Goal: Use online tool/utility: Utilize a website feature to perform a specific function

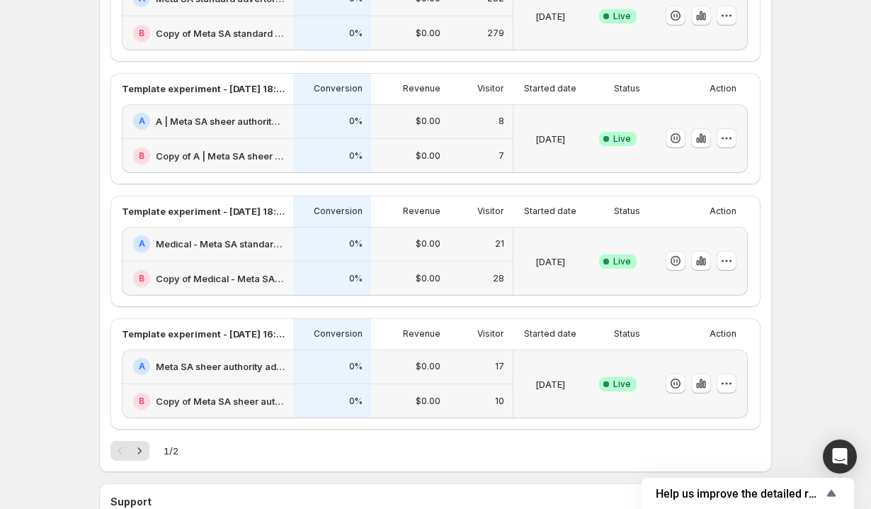
scroll to position [567, 0]
click at [701, 383] on icon "button" at bounding box center [701, 382] width 14 height 14
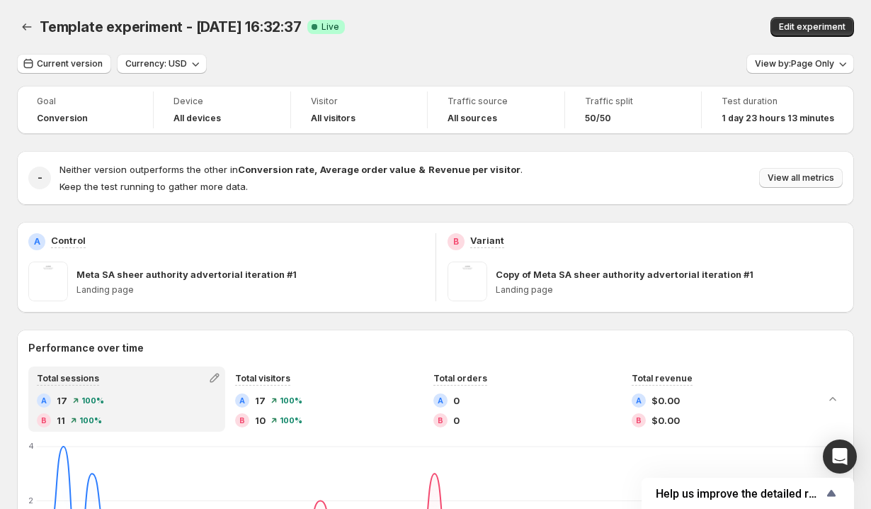
click at [790, 176] on span "View all metrics" at bounding box center [801, 177] width 67 height 11
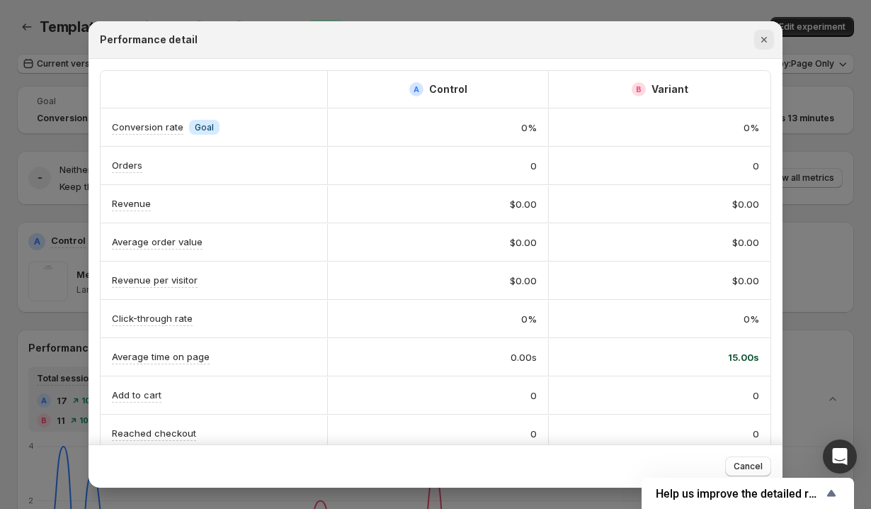
click at [760, 43] on icon "Close" at bounding box center [764, 40] width 14 height 14
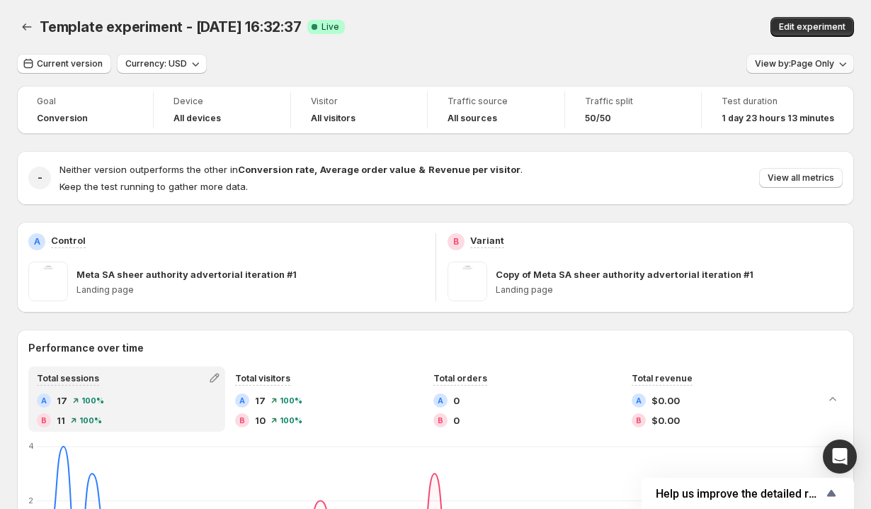
click at [790, 72] on button "View by: Page Only" at bounding box center [801, 64] width 108 height 20
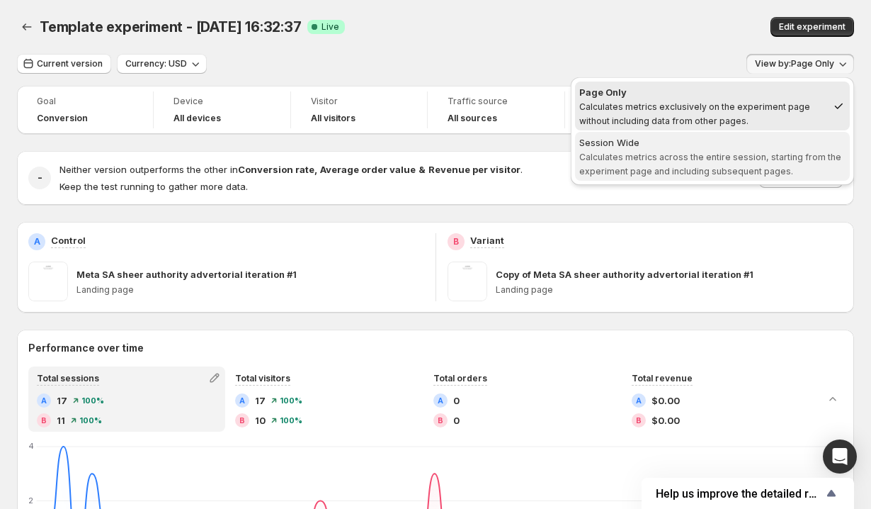
click at [715, 153] on span "Calculates metrics across the entire session, starting from the experiment page…" at bounding box center [710, 164] width 262 height 25
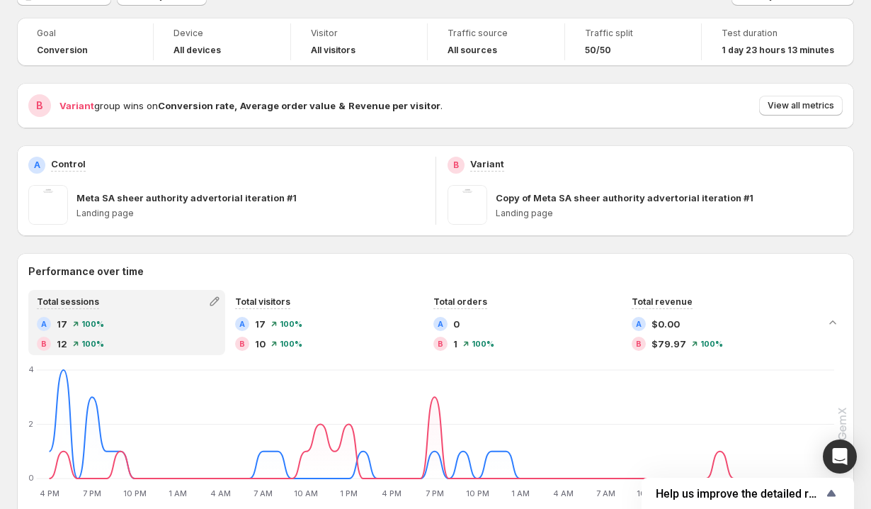
scroll to position [62, 0]
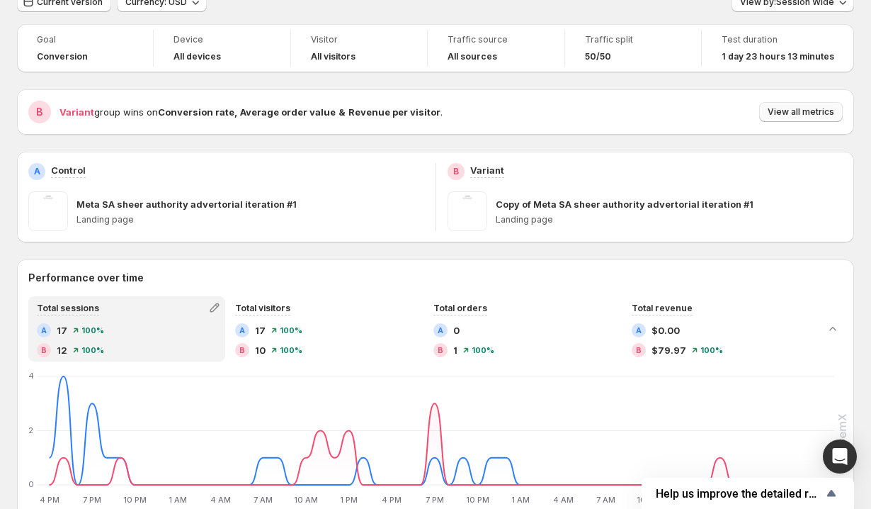
click at [800, 110] on span "View all metrics" at bounding box center [801, 111] width 67 height 11
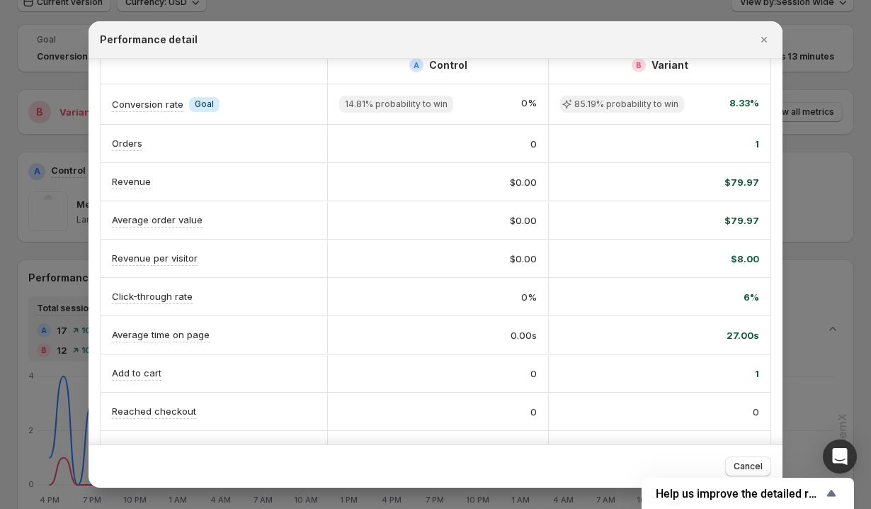
scroll to position [13, 0]
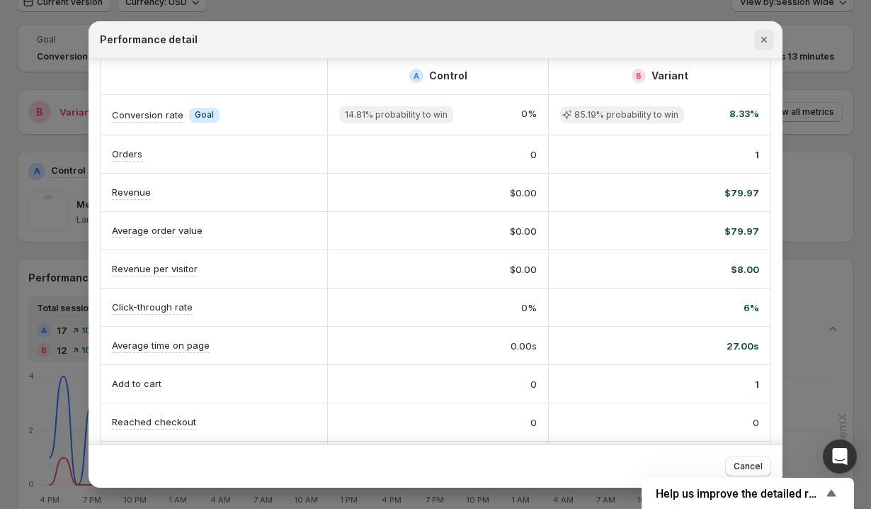
click at [758, 40] on icon "Close" at bounding box center [764, 40] width 14 height 14
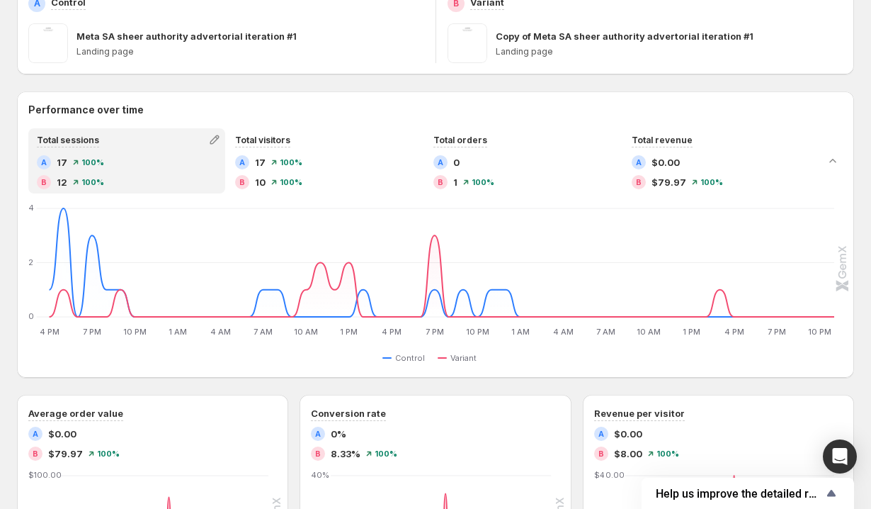
scroll to position [231, 0]
